Goal: Task Accomplishment & Management: Use online tool/utility

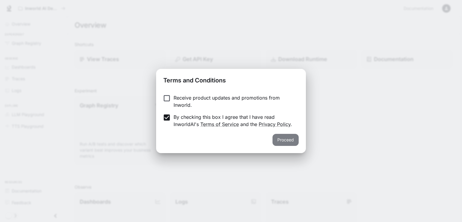
click at [294, 142] on button "Proceed" at bounding box center [286, 140] width 26 height 12
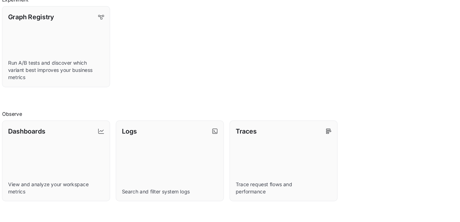
scroll to position [70, 0]
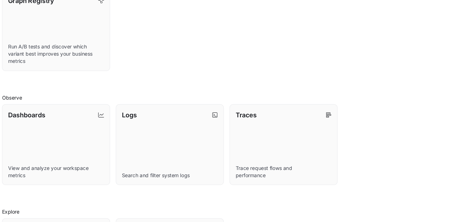
click at [214, 207] on div "Shortcuts View Traces Get API Key Download Runtime Documentation Experiment Gra…" at bounding box center [264, 129] width 378 height 316
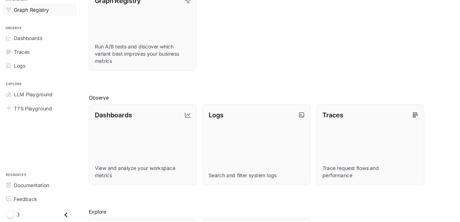
click at [43, 45] on div "Graph Registry" at bounding box center [37, 43] width 50 height 6
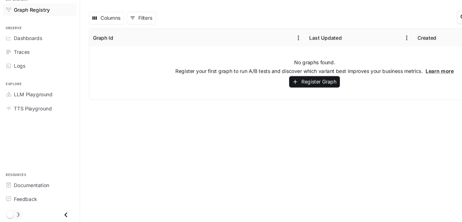
drag, startPoint x: 382, startPoint y: 208, endPoint x: 360, endPoint y: 148, distance: 64.2
click at [360, 150] on main "Graph Registry Register Graph Columns 0 Filters ​ Graph Id Last Updated Created…" at bounding box center [264, 119] width 395 height 205
click at [262, 104] on button "Register Graph" at bounding box center [265, 104] width 43 height 10
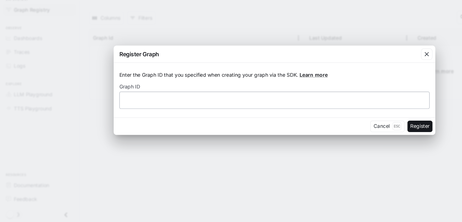
click at [136, 115] on div "​" at bounding box center [231, 119] width 261 height 14
drag, startPoint x: 136, startPoint y: 115, endPoint x: 118, endPoint y: 114, distance: 18.1
click at [118, 114] on div "​" at bounding box center [231, 119] width 261 height 14
click at [115, 116] on input "text" at bounding box center [231, 119] width 261 height 6
click at [118, 123] on div "​" at bounding box center [231, 119] width 261 height 14
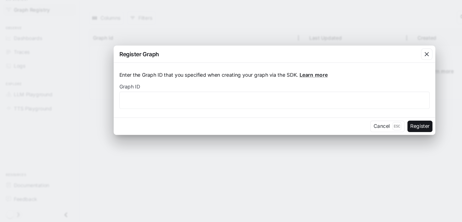
drag, startPoint x: 116, startPoint y: 115, endPoint x: 265, endPoint y: 189, distance: 166.8
click at [265, 189] on div "Register Graph Enter the Graph ID that you specified when creating your graph v…" at bounding box center [231, 111] width 462 height 222
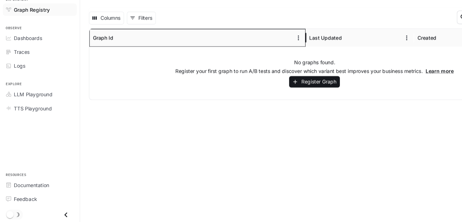
click at [90, 66] on div "Graph Id" at bounding box center [86, 66] width 17 height 5
click at [252, 68] on icon "Menu" at bounding box center [251, 67] width 6 height 6
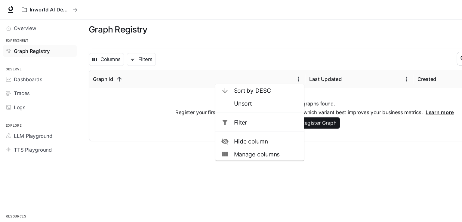
click at [119, 138] on main "Graph Registry Register Graph Columns 0 Filters ​ Graph Id Last Updated Created…" at bounding box center [264, 119] width 395 height 205
